Goal: Understand process/instructions: Learn how to perform a task or action

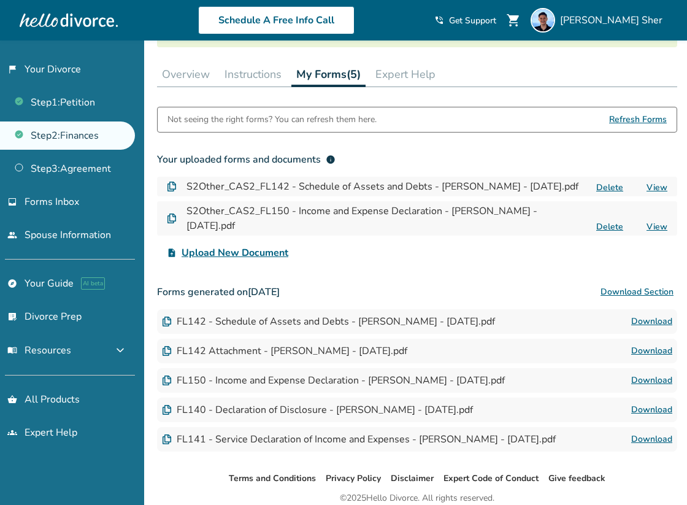
scroll to position [168, 0]
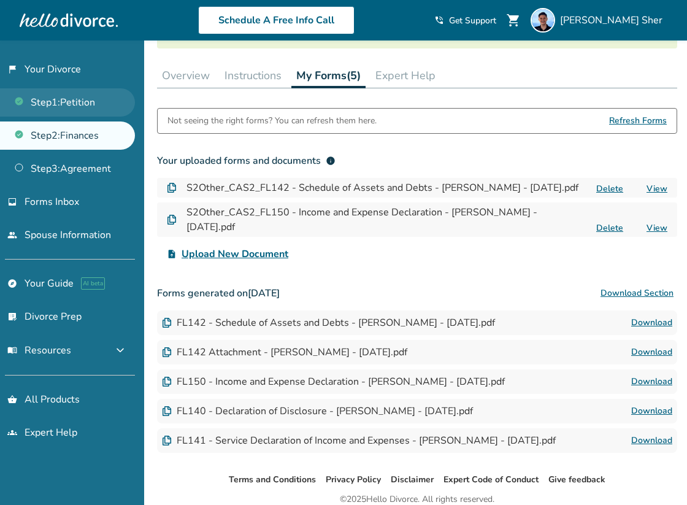
click at [64, 113] on link "Step 1 : Petition" at bounding box center [67, 102] width 135 height 28
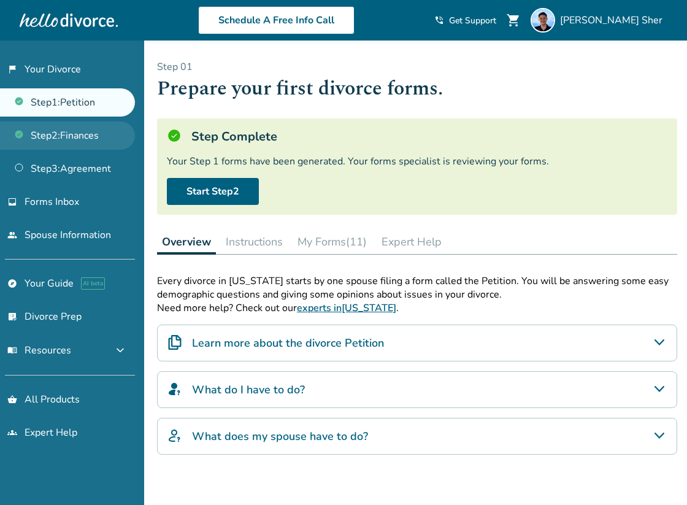
click at [71, 133] on link "Step 2 : Finances" at bounding box center [67, 135] width 135 height 28
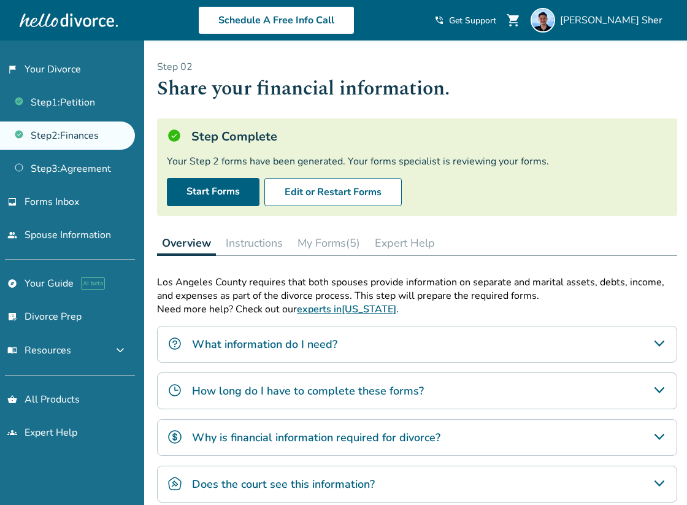
click at [253, 248] on button "Instructions" at bounding box center [254, 243] width 67 height 25
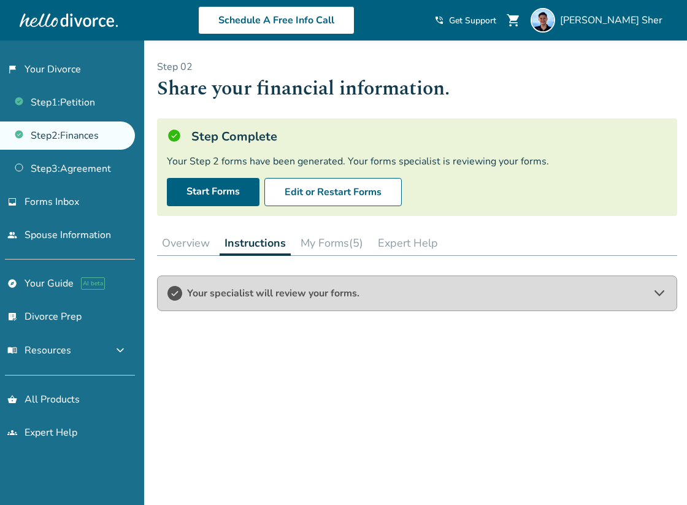
click at [308, 242] on button "My Forms (5)" at bounding box center [332, 243] width 72 height 25
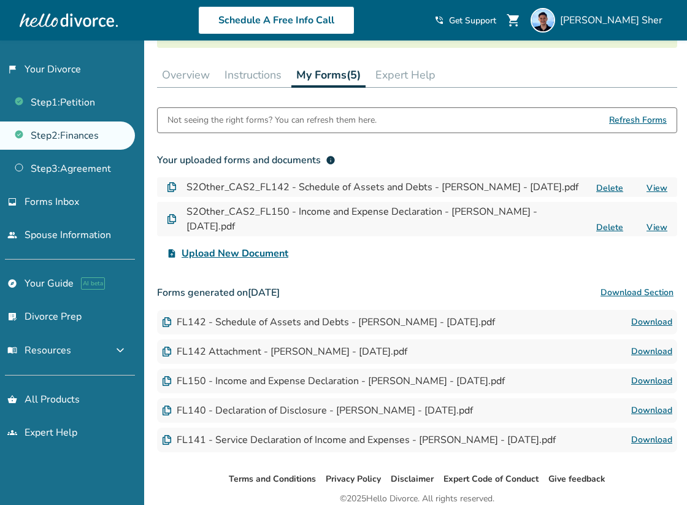
scroll to position [169, 0]
click at [118, 174] on link "Step 3 : Agreement" at bounding box center [67, 169] width 135 height 28
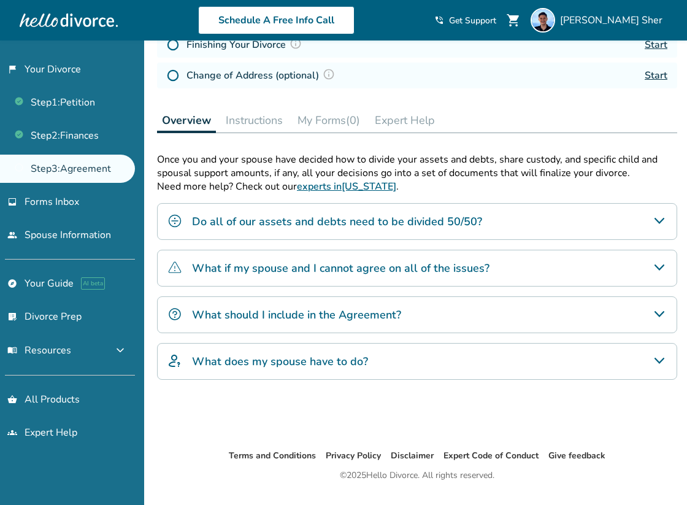
scroll to position [231, 0]
